Goal: Information Seeking & Learning: Learn about a topic

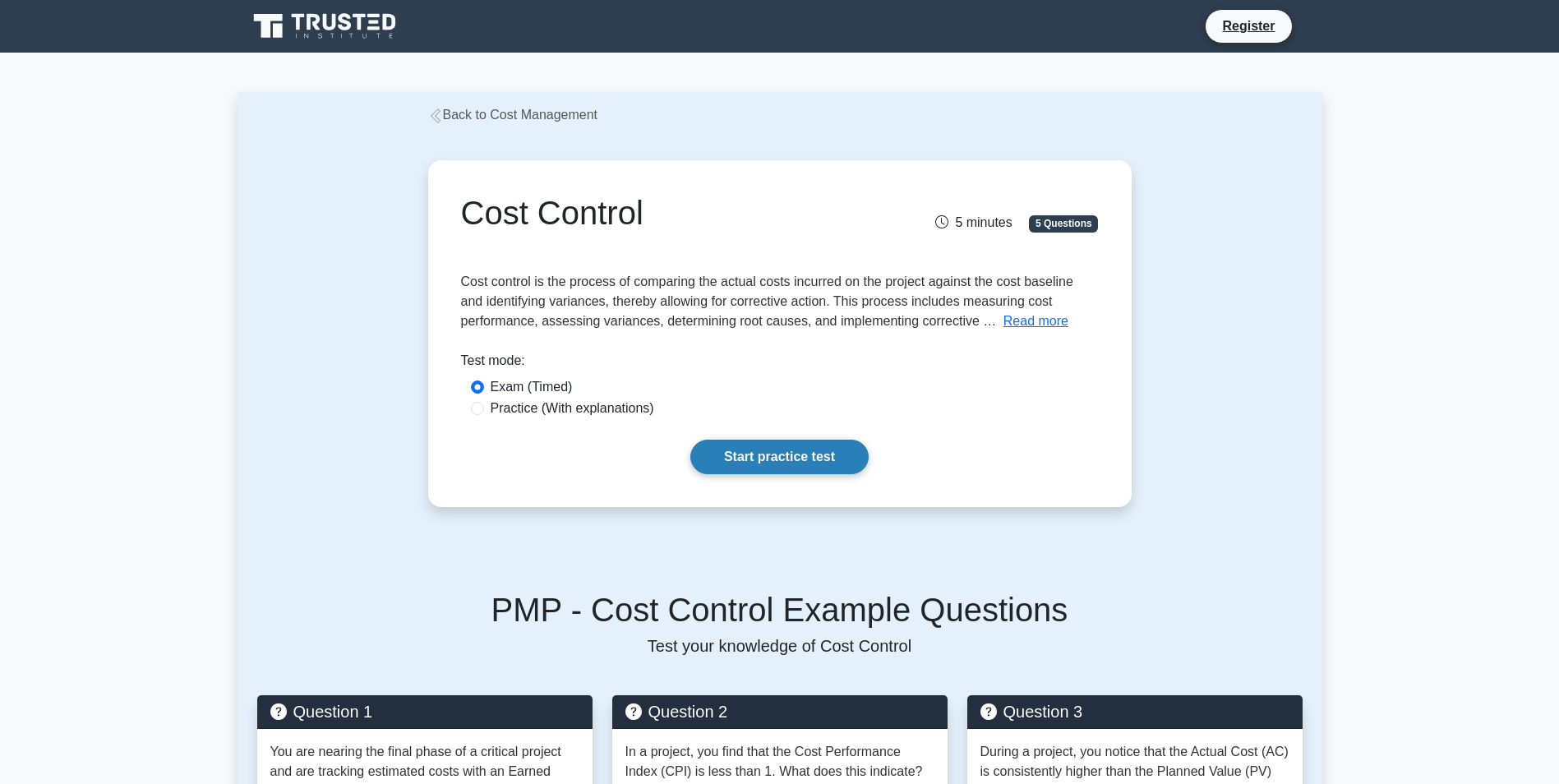
click at [821, 464] on link "Start practice test" at bounding box center [780, 456] width 178 height 34
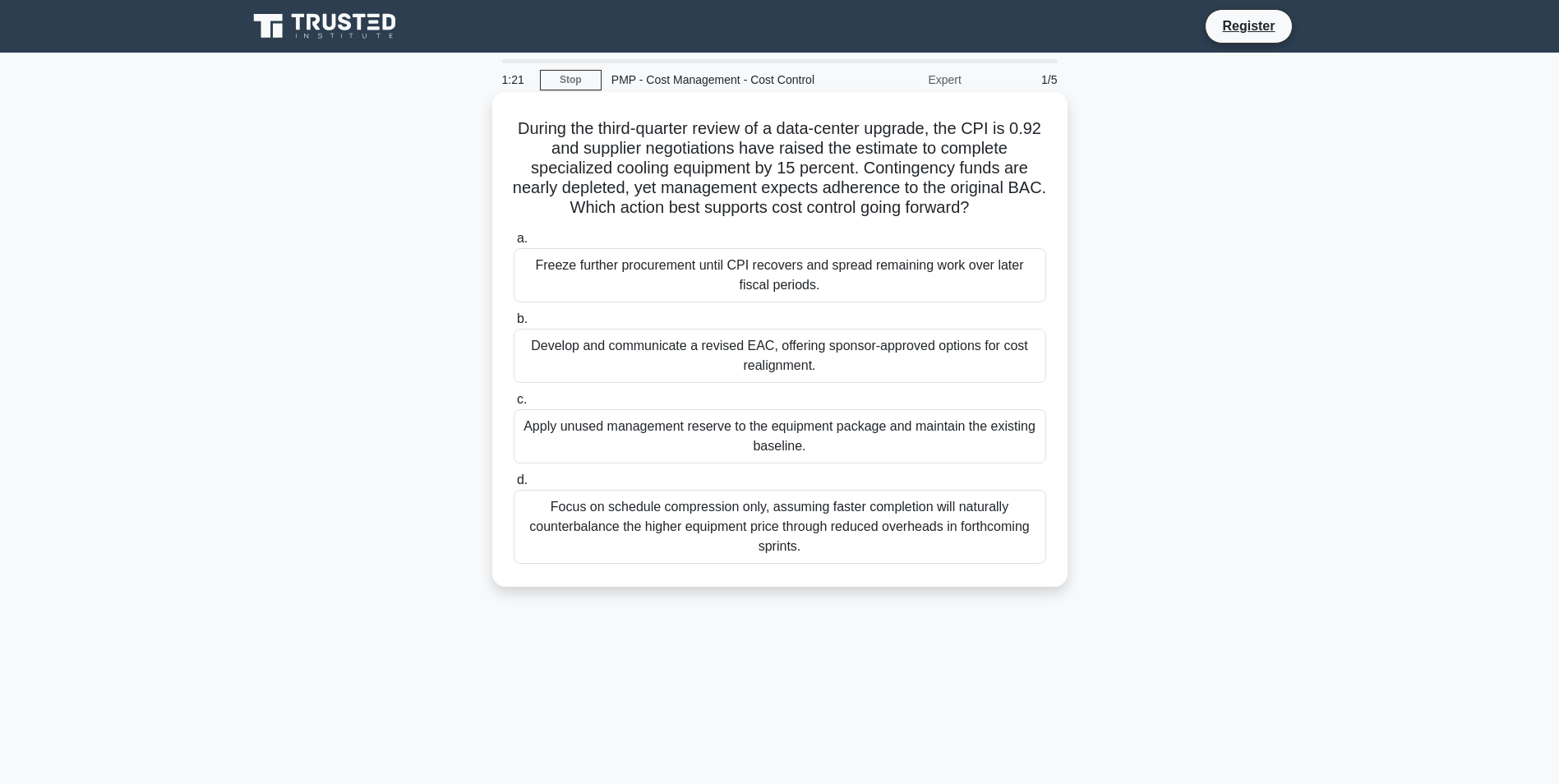
click at [976, 539] on div "Focus on schedule compression only, assuming faster completion will naturally c…" at bounding box center [780, 527] width 533 height 74
click at [514, 486] on input "d. Focus on schedule compression only, assuming faster completion will naturall…" at bounding box center [514, 480] width 0 height 10
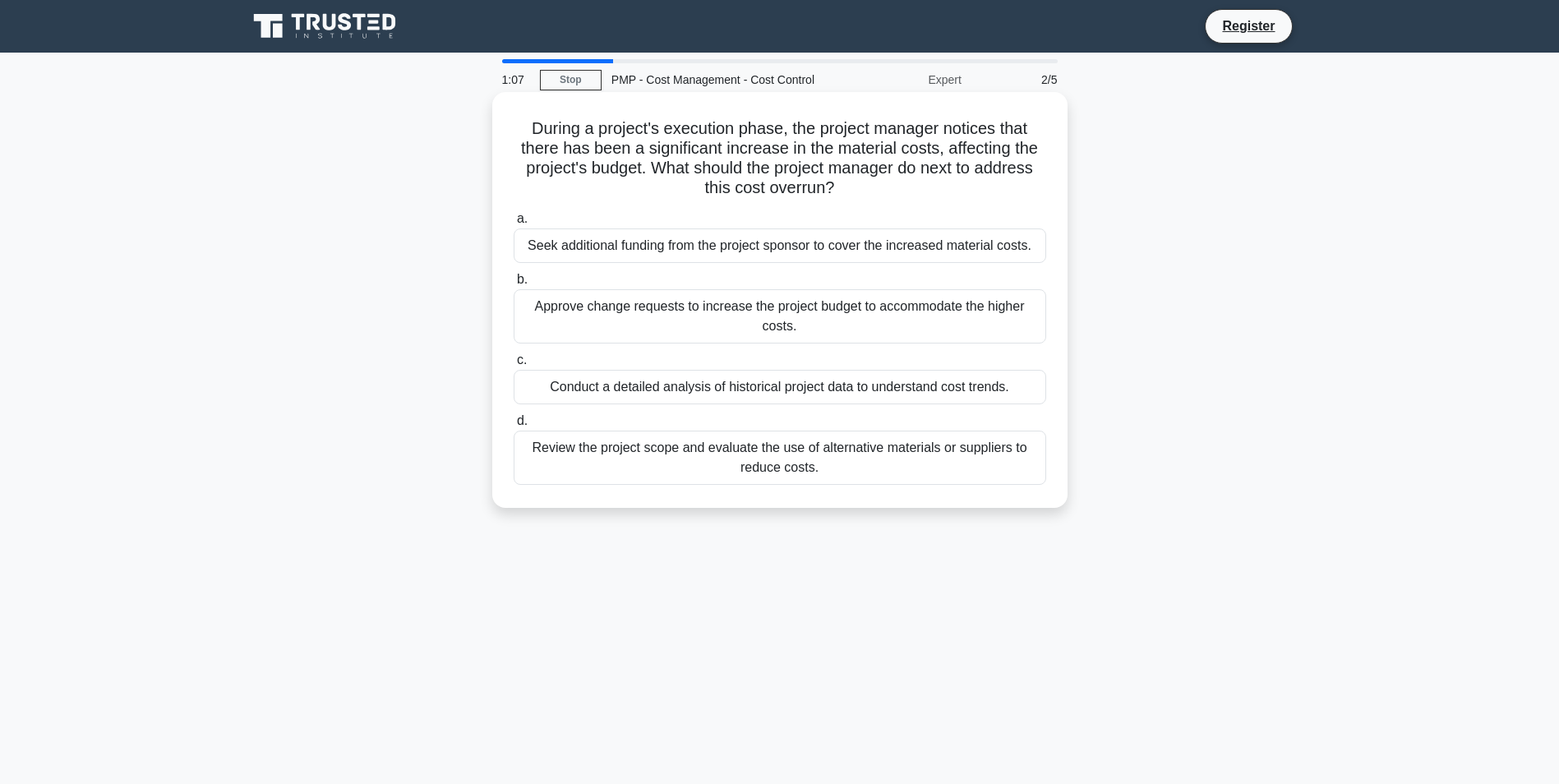
click at [751, 251] on div "Seek additional funding from the project sponsor to cover the increased materia…" at bounding box center [780, 246] width 533 height 34
click at [514, 224] on input "a. Seek additional funding from the project sponsor to cover the increased mate…" at bounding box center [514, 218] width 0 height 10
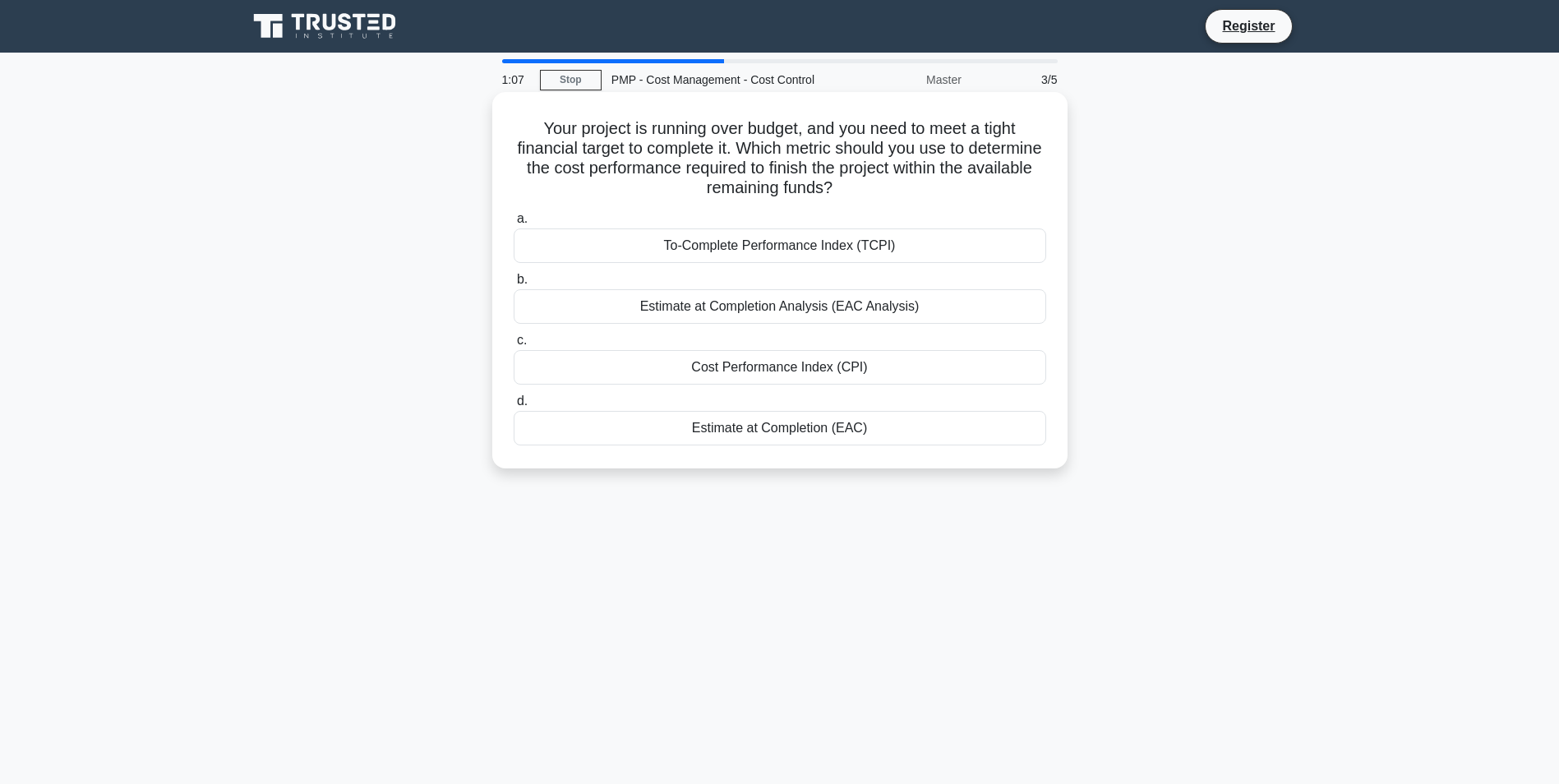
click at [820, 240] on div "To-Complete Performance Index (TCPI)" at bounding box center [780, 246] width 533 height 34
click at [514, 224] on input "a. To-Complete Performance Index (TCPI)" at bounding box center [514, 218] width 0 height 10
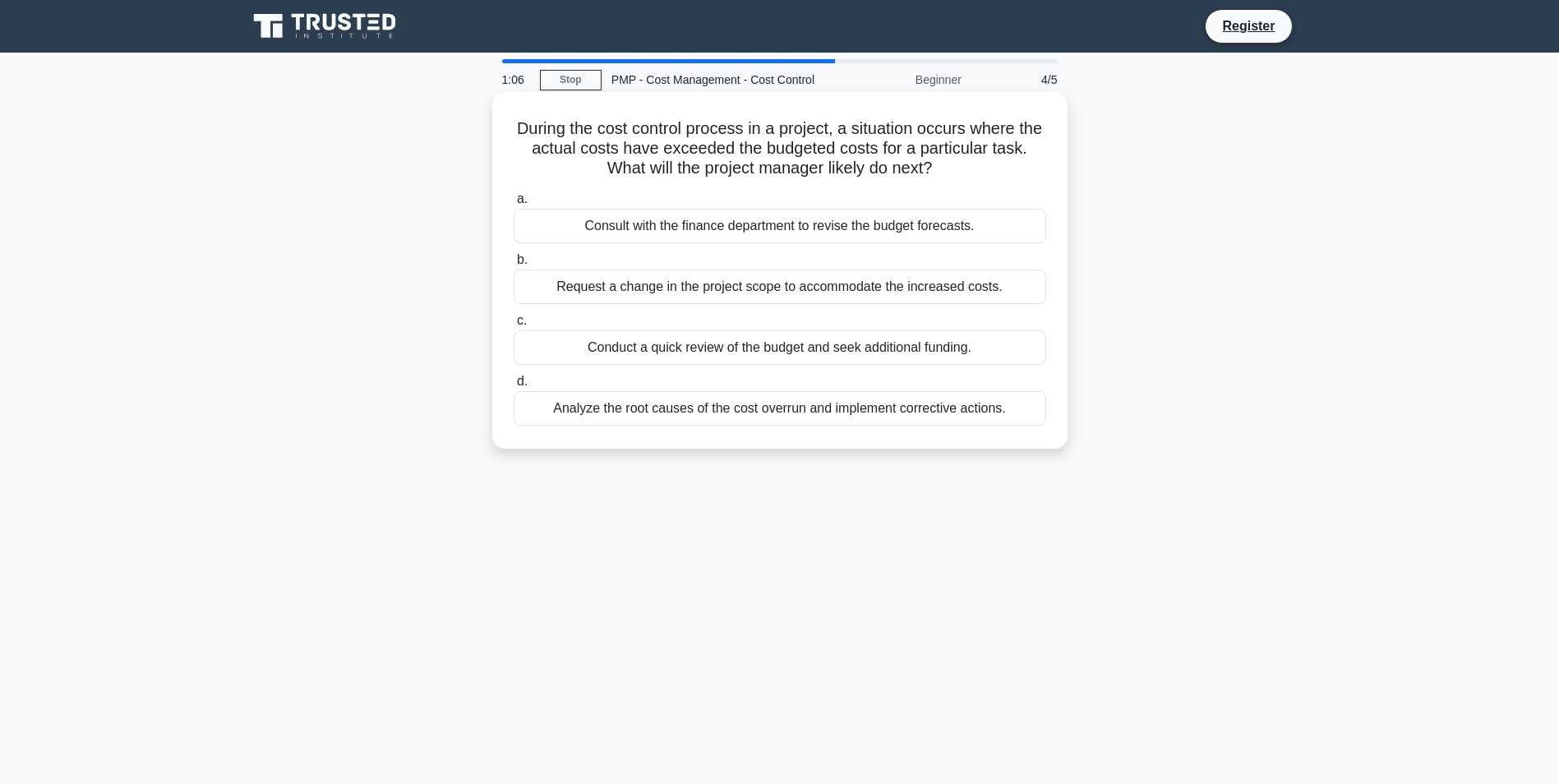
click at [822, 383] on label "d. Analyze the root causes of the cost overrun and implement corrective actions." at bounding box center [780, 398] width 533 height 54
click at [514, 383] on input "d. Analyze the root causes of the cost overrun and implement corrective actions." at bounding box center [514, 381] width 0 height 10
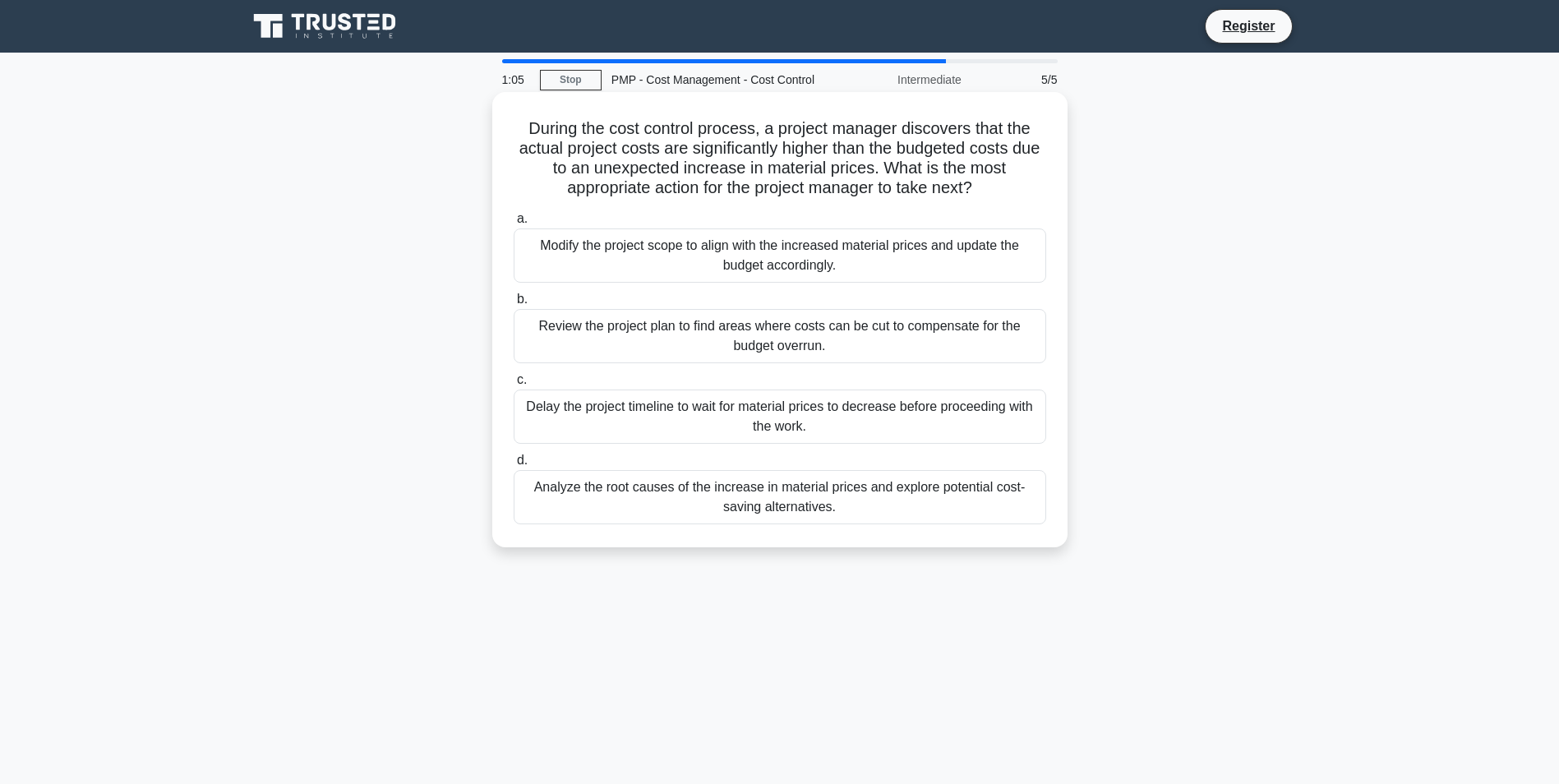
click at [818, 251] on div "Modify the project scope to align with the increased material prices and update…" at bounding box center [780, 255] width 533 height 54
click at [514, 224] on input "a. Modify the project scope to align with the increased material prices and upd…" at bounding box center [514, 218] width 0 height 10
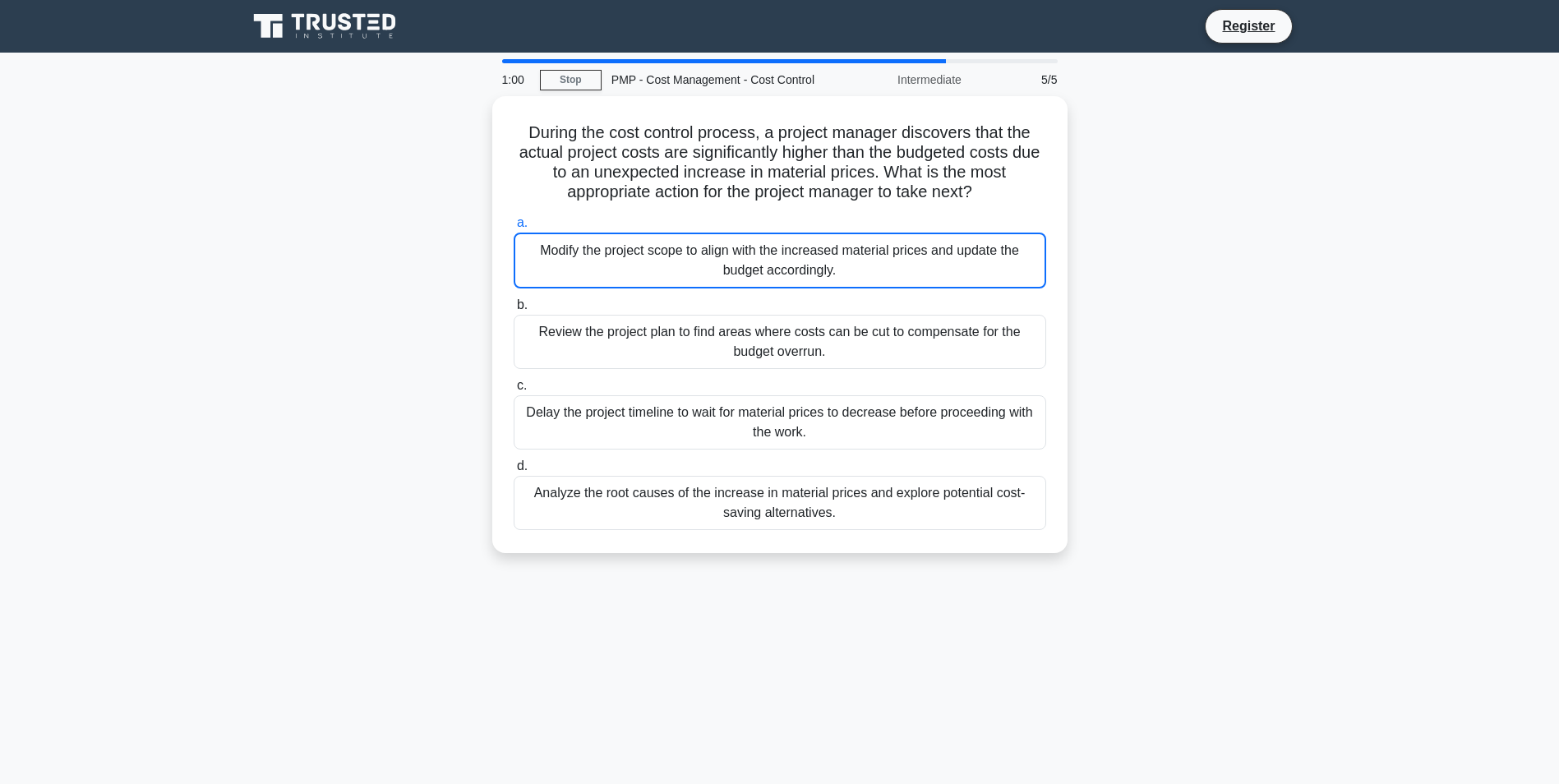
click at [388, 22] on icon at bounding box center [327, 26] width 158 height 31
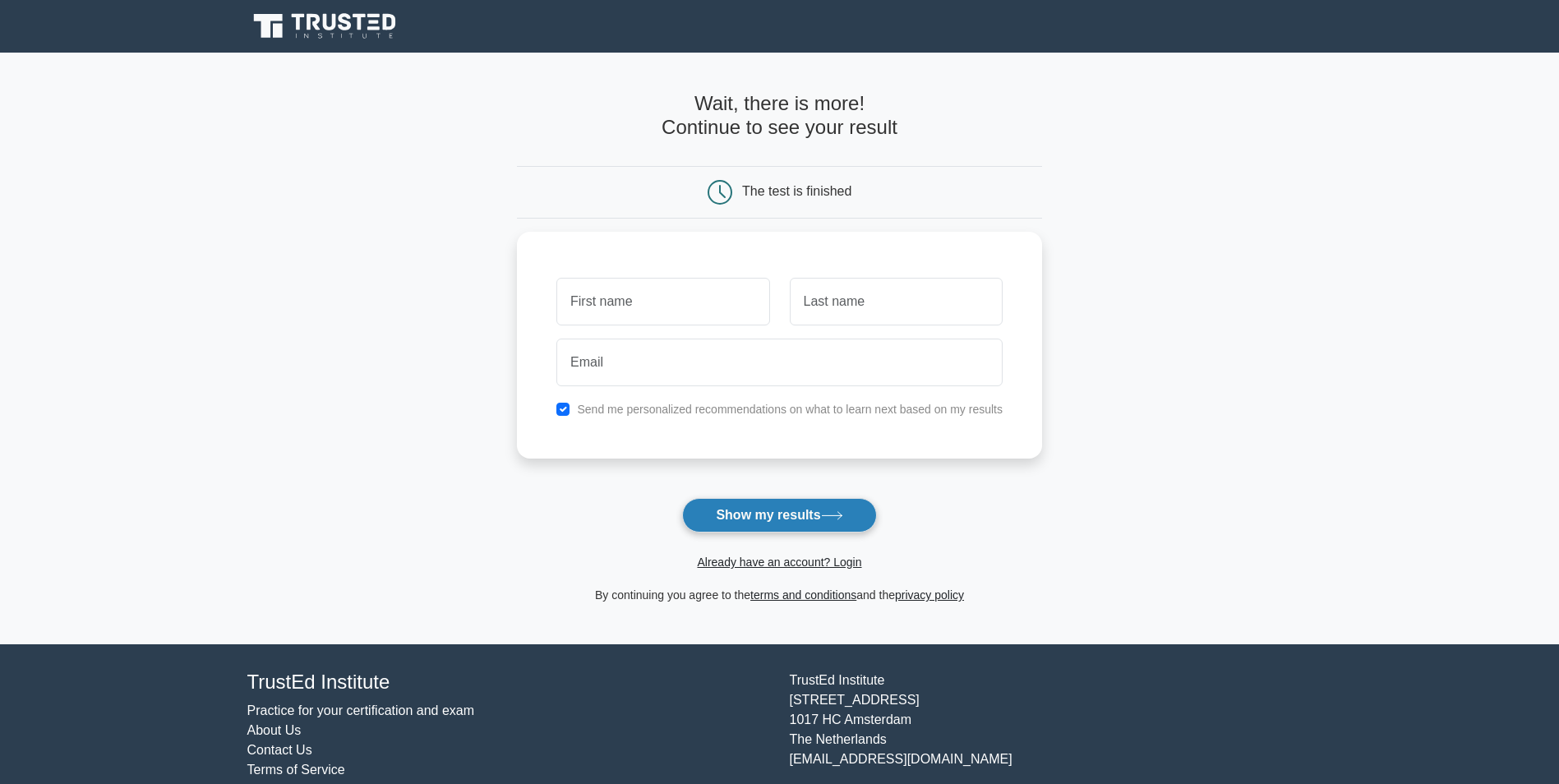
click at [737, 519] on button "Show my results" at bounding box center [780, 515] width 194 height 34
click at [1208, 324] on main "Wait, there is more! Continue to see your result The test is finished and the" at bounding box center [780, 348] width 1559 height 592
click at [630, 303] on input "text" at bounding box center [662, 297] width 213 height 48
type input "z"
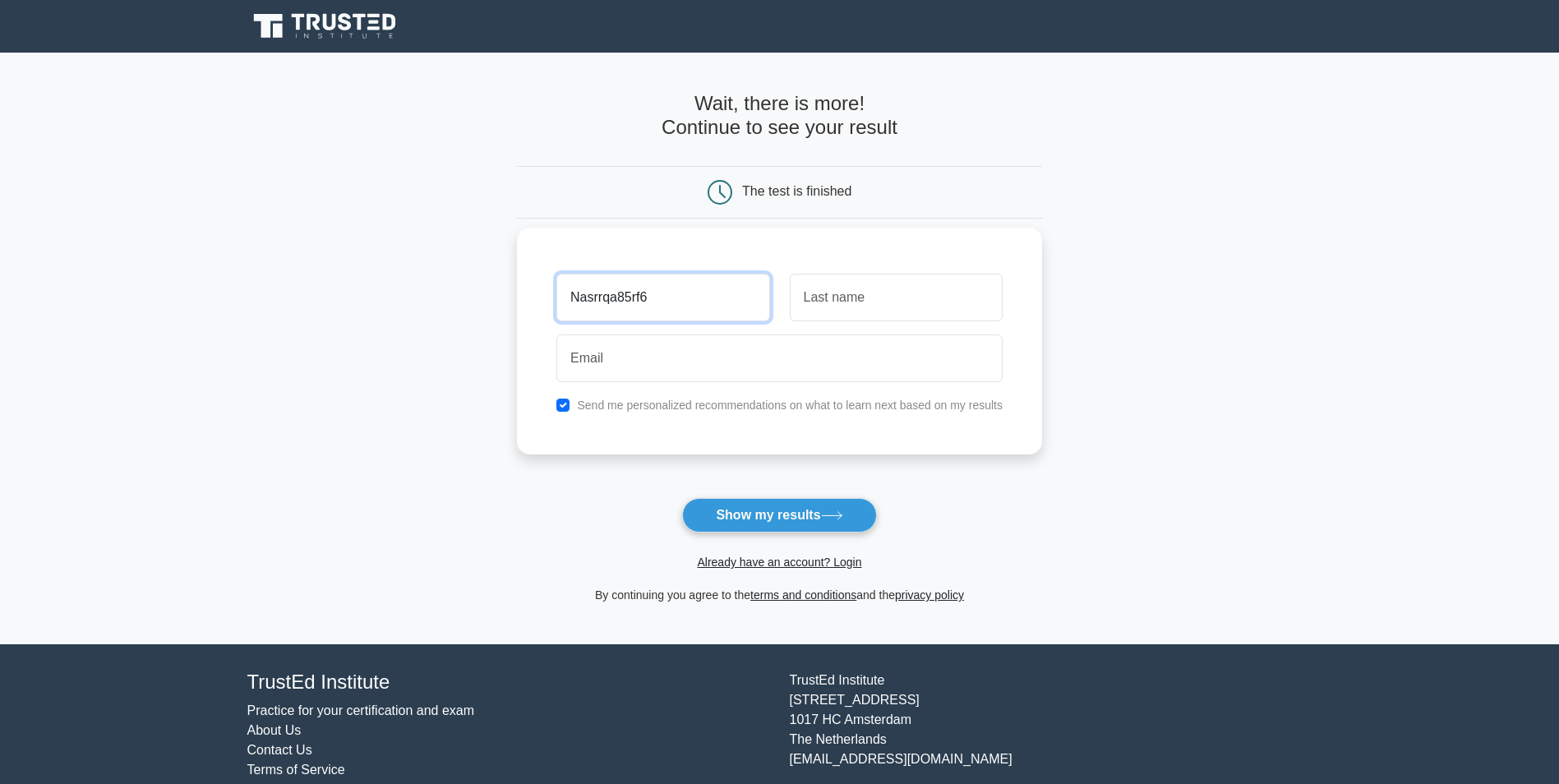
type input "Nasrrqa85rf6"
click at [869, 313] on input "text" at bounding box center [896, 297] width 213 height 48
type input "dvagtf"
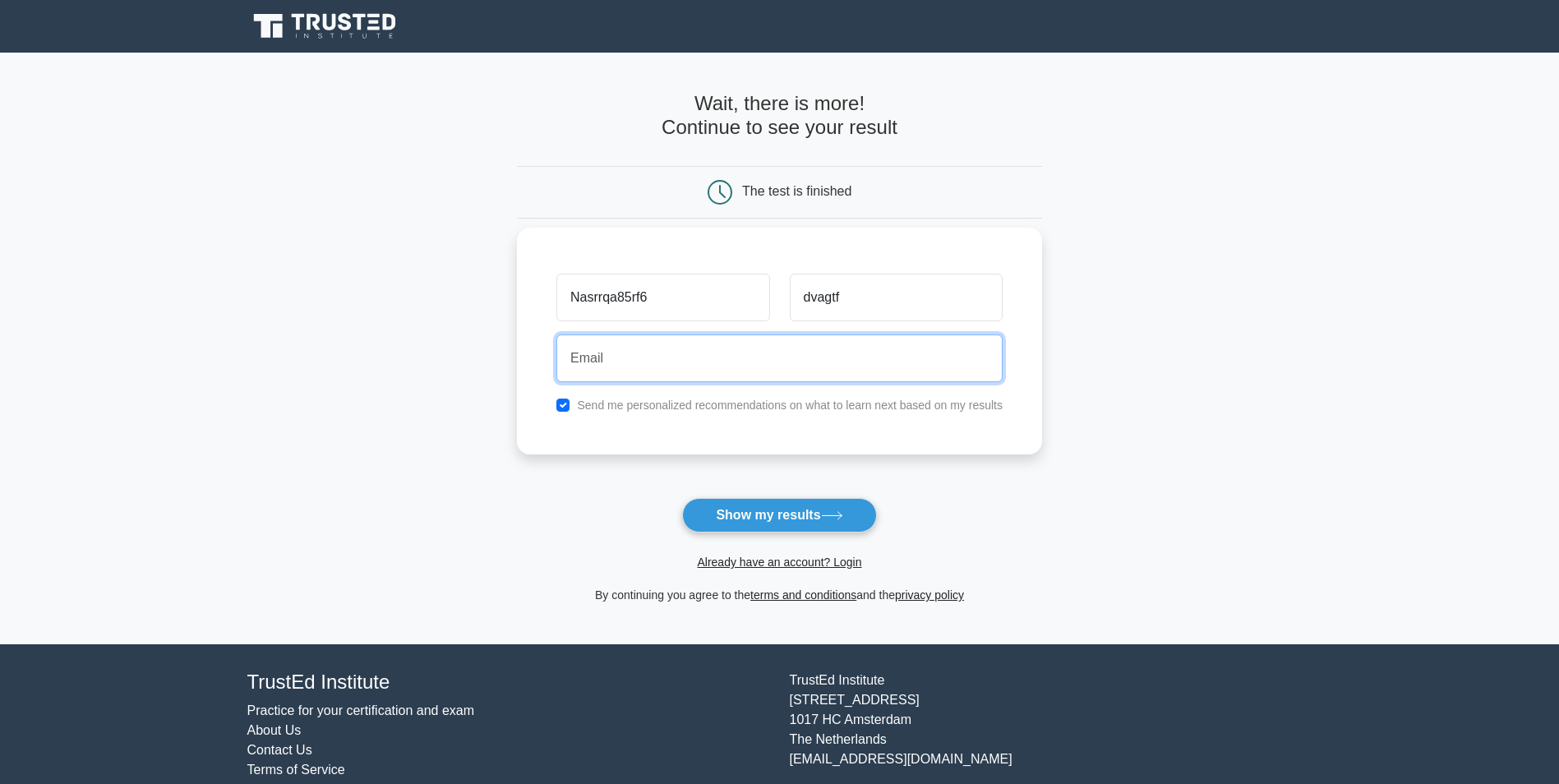
click at [676, 342] on input "email" at bounding box center [780, 358] width 446 height 48
type input "mohdjap12@gmail.com"
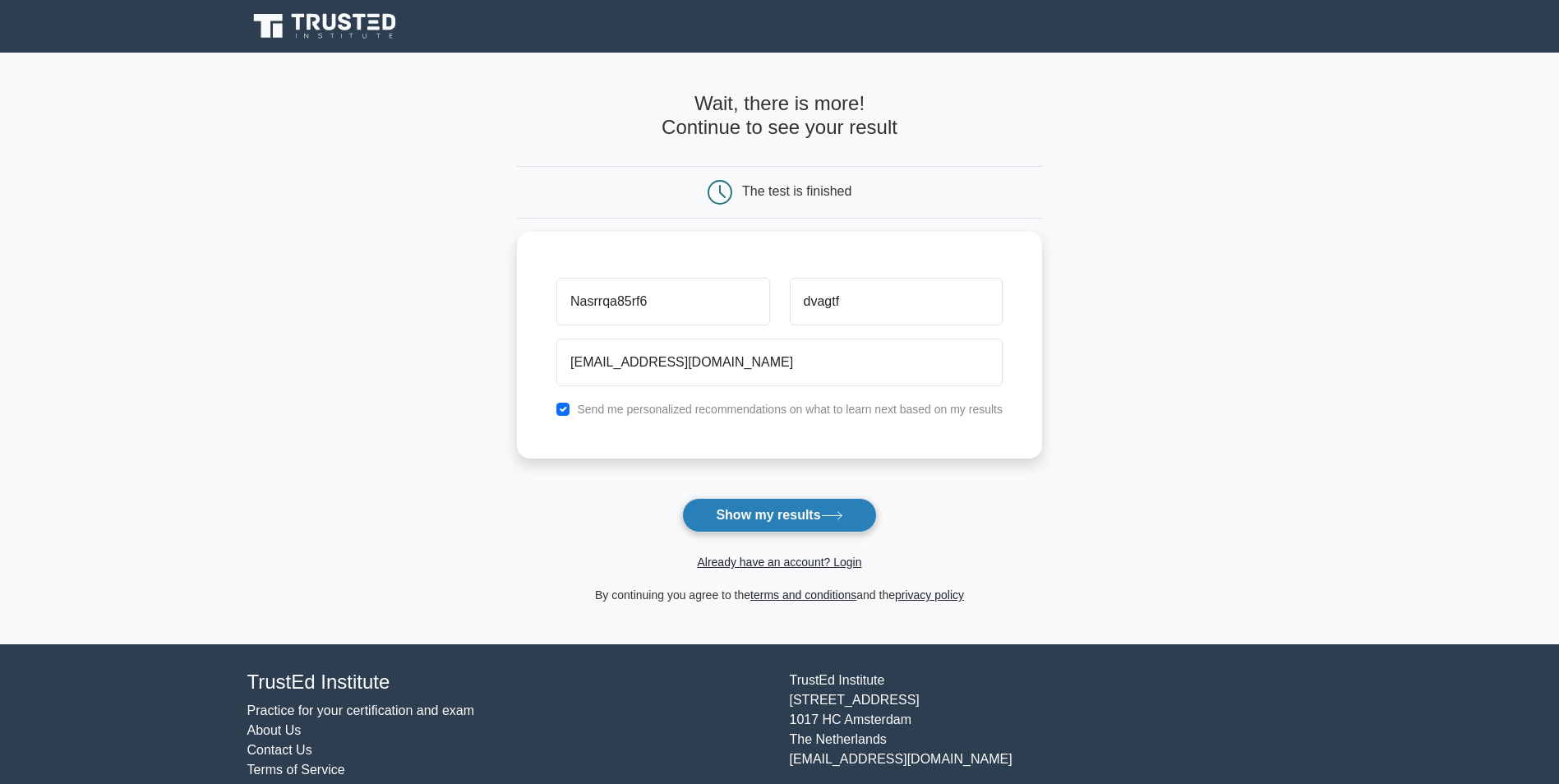
click at [839, 507] on button "Show my results" at bounding box center [780, 515] width 194 height 34
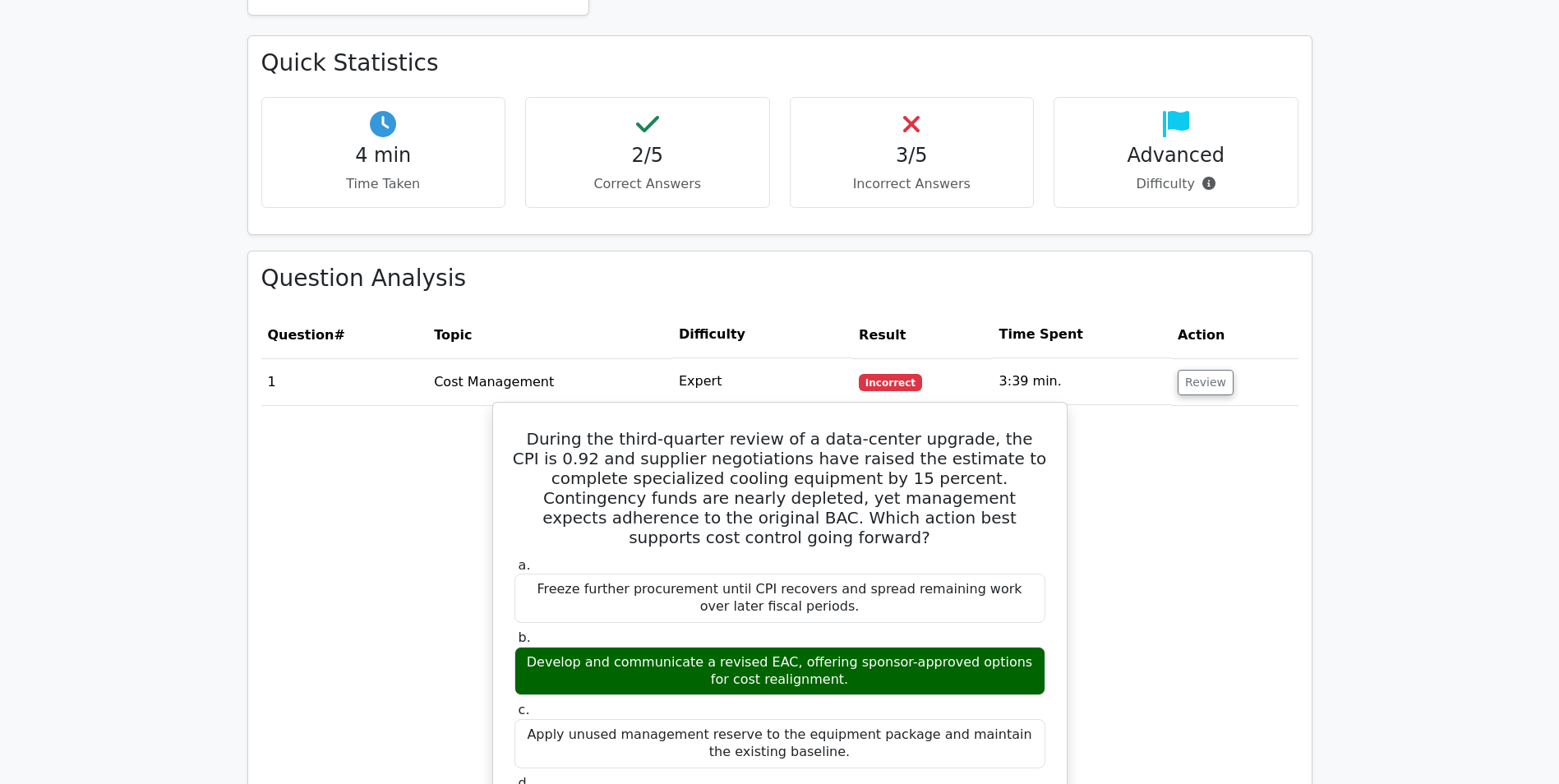
scroll to position [986, 0]
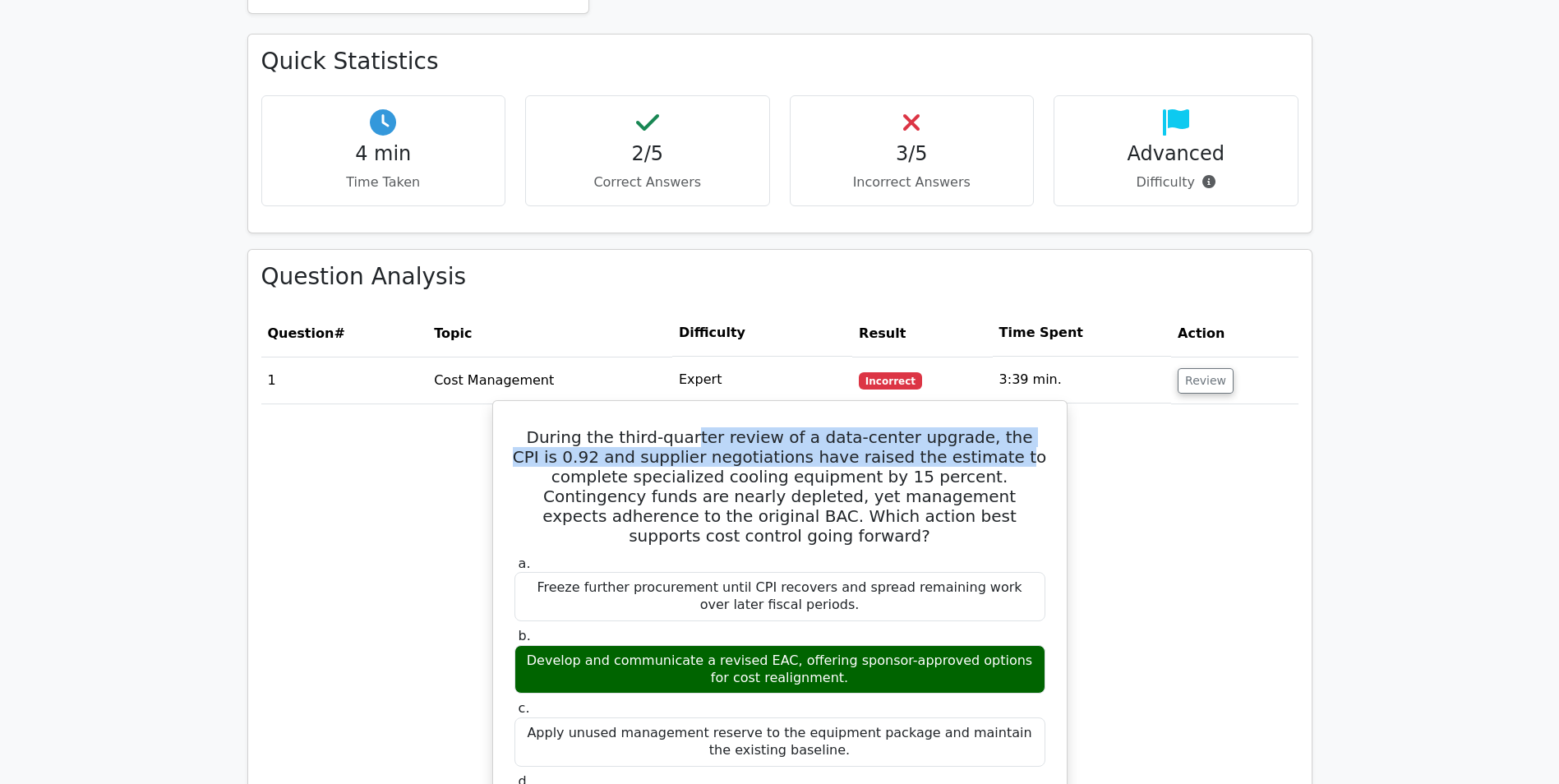
drag, startPoint x: 737, startPoint y: 364, endPoint x: 949, endPoint y: 371, distance: 212.1
click at [949, 428] on h5 "During the third-quarter review of a data-center upgrade, the CPI is 0.92 and s…" at bounding box center [780, 487] width 535 height 118
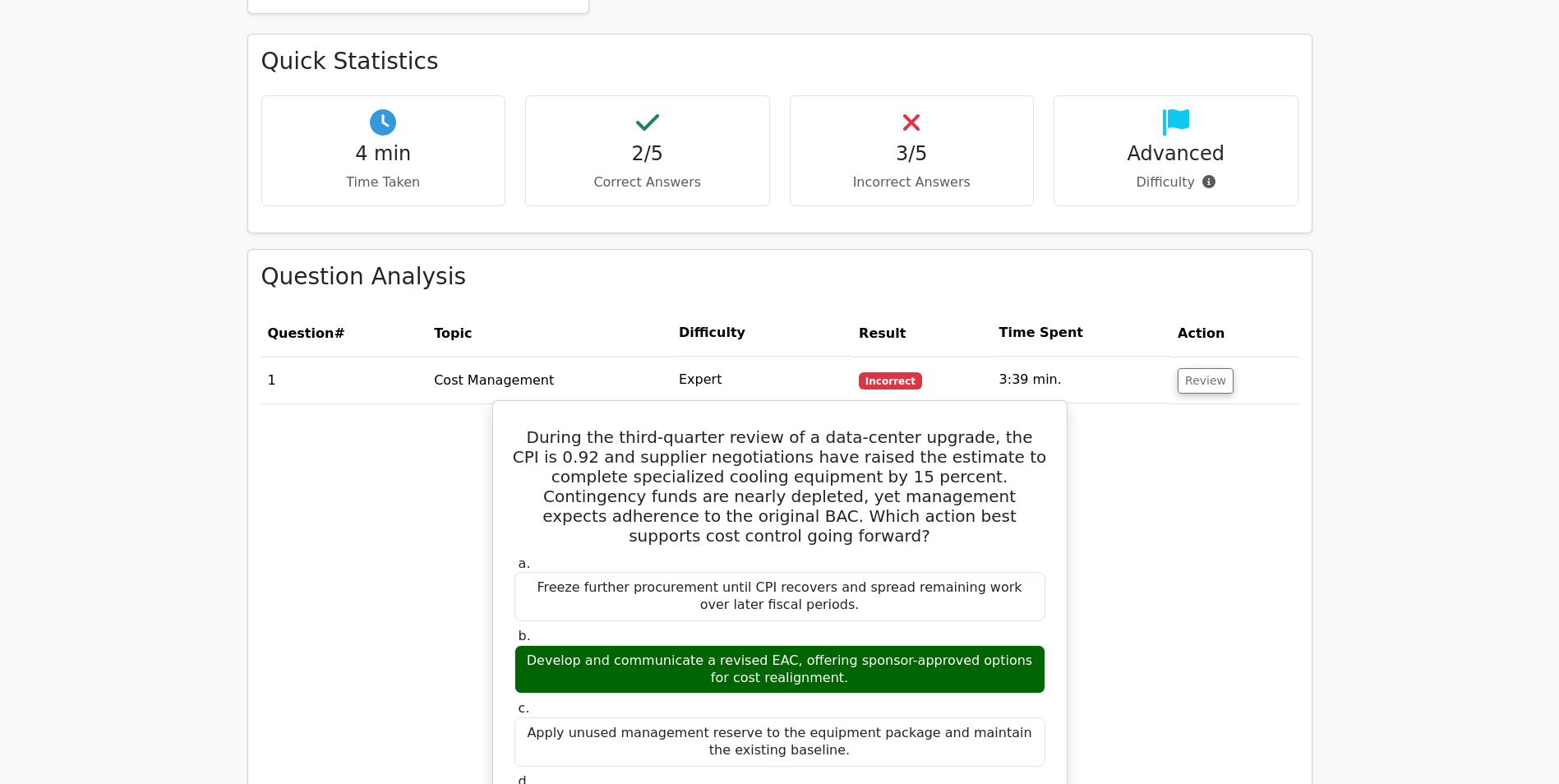
drag, startPoint x: 949, startPoint y: 371, endPoint x: 925, endPoint y: 432, distance: 65.6
click at [932, 431] on h5 "During the third-quarter review of a data-center upgrade, the CPI is 0.92 and s…" at bounding box center [780, 487] width 535 height 118
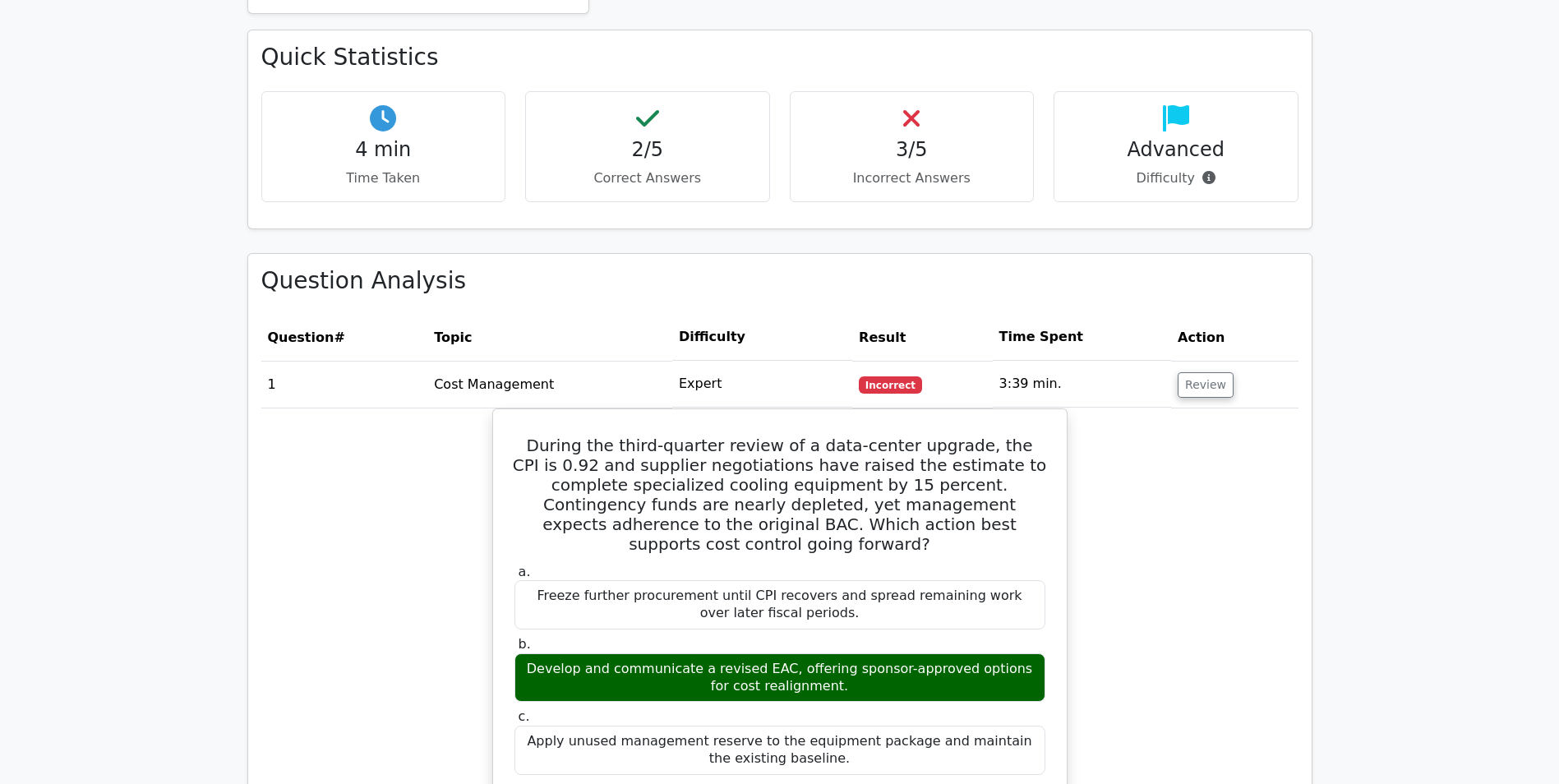
scroll to position [739, 0]
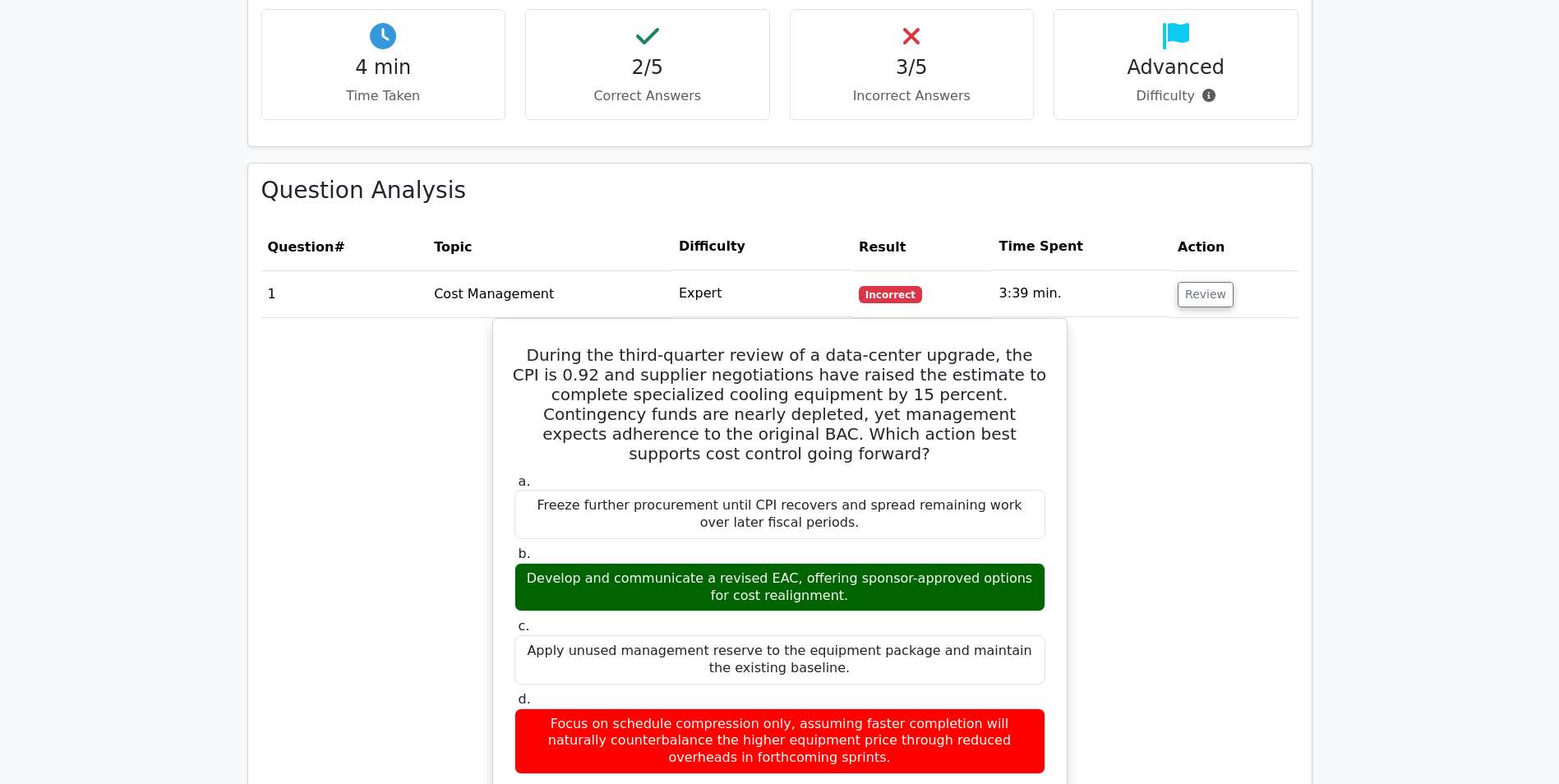
scroll to position [1075, 0]
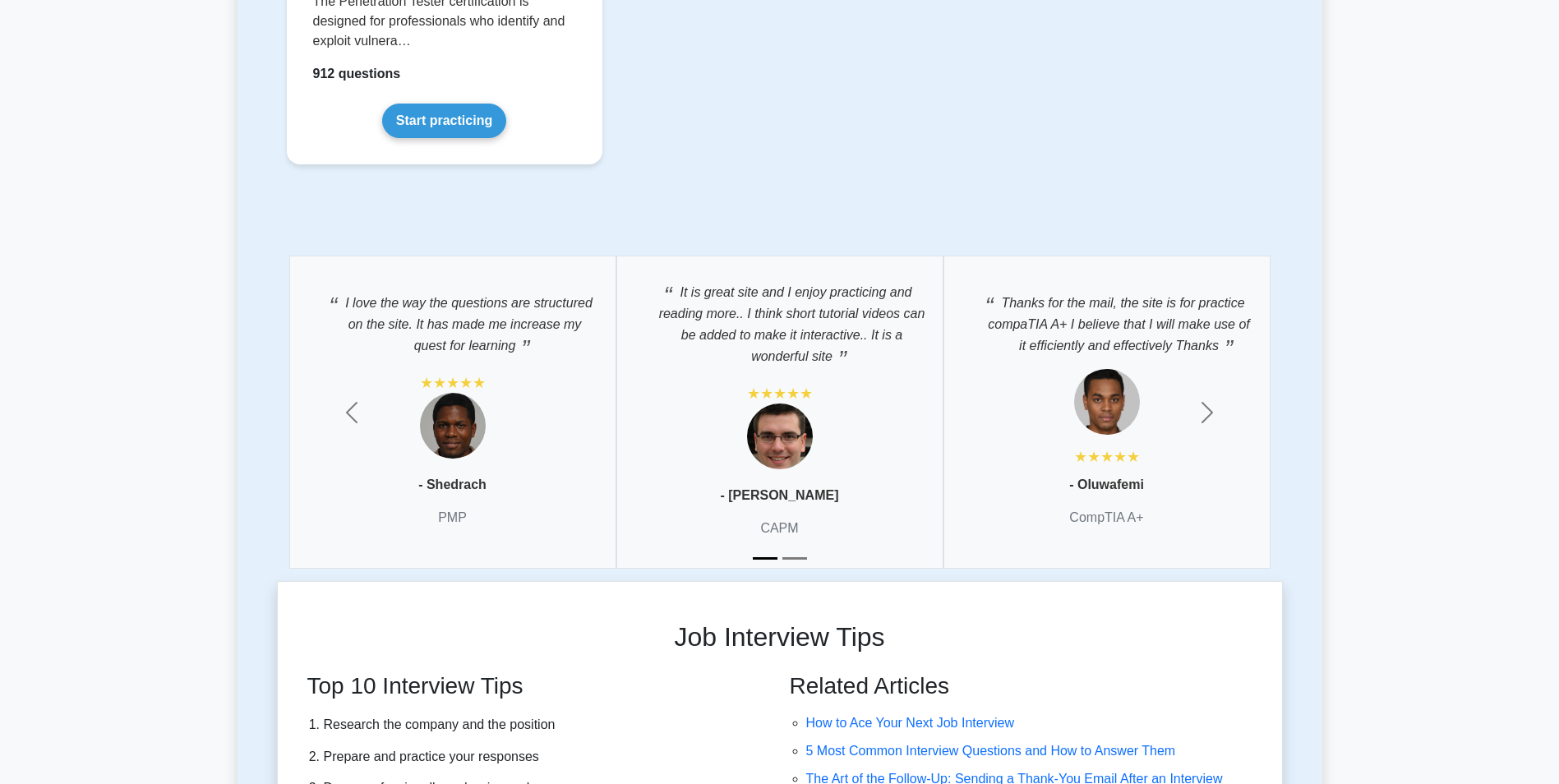
scroll to position [4437, 0]
